Goal: Task Accomplishment & Management: Manage account settings

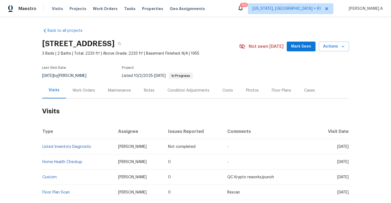
click at [89, 86] on div "Work Orders" at bounding box center [84, 90] width 36 height 16
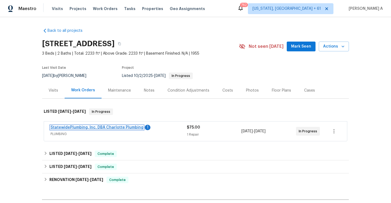
click at [112, 127] on link "StatewidePlumbing, Inc. DBA Charlotte Plumbing" at bounding box center [97, 128] width 93 height 4
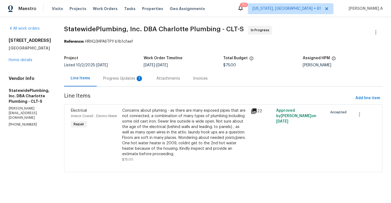
click at [143, 81] on div "Progress Updates 1" at bounding box center [123, 78] width 40 height 5
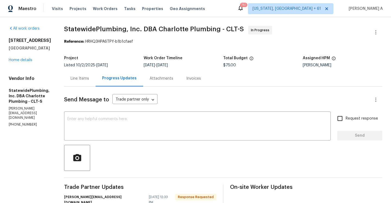
click at [93, 83] on div "Line Items" at bounding box center [80, 78] width 32 height 16
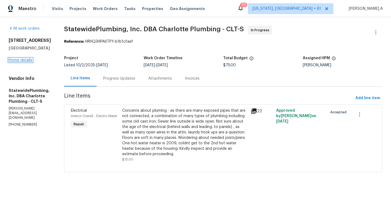
click at [22, 59] on link "Home details" at bounding box center [21, 60] width 24 height 4
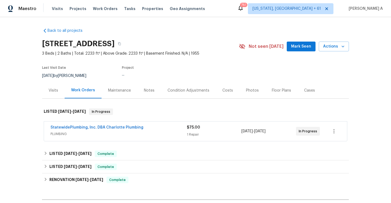
click at [61, 96] on div "Visits" at bounding box center [53, 90] width 23 height 16
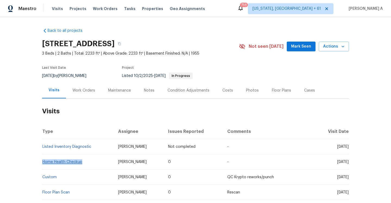
drag, startPoint x: 86, startPoint y: 161, endPoint x: 43, endPoint y: 160, distance: 42.4
click at [43, 160] on td "Home Health Checkup" at bounding box center [78, 161] width 72 height 15
copy link "Home Health Checkup"
click at [91, 91] on div "Work Orders" at bounding box center [84, 90] width 23 height 5
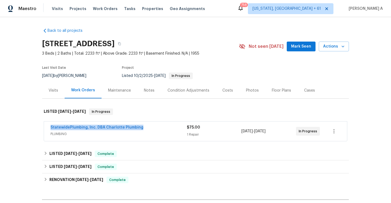
drag, startPoint x: 52, startPoint y: 126, endPoint x: 145, endPoint y: 127, distance: 93.8
click at [145, 127] on div "StatewidePlumbing, Inc. DBA Charlotte Plumbing PLUMBING $75.00 1 Repair 10/14/2…" at bounding box center [195, 131] width 303 height 20
copy link "StatewidePlumbing, Inc. DBA Charlotte Plumbing"
click at [147, 130] on div "StatewidePlumbing, Inc. DBA Charlotte Plumbing" at bounding box center [119, 128] width 136 height 7
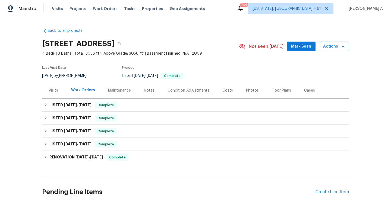
click at [60, 95] on div "Visits" at bounding box center [53, 90] width 23 height 16
